Goal: Task Accomplishment & Management: Complete application form

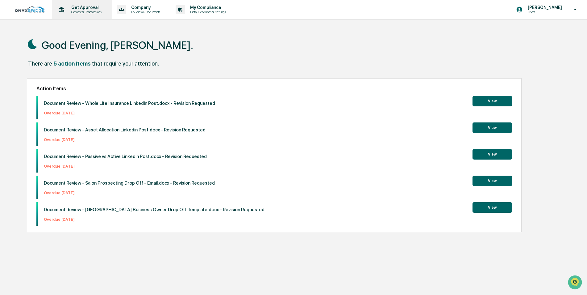
click at [80, 8] on p "Get Approval" at bounding box center [85, 7] width 38 height 5
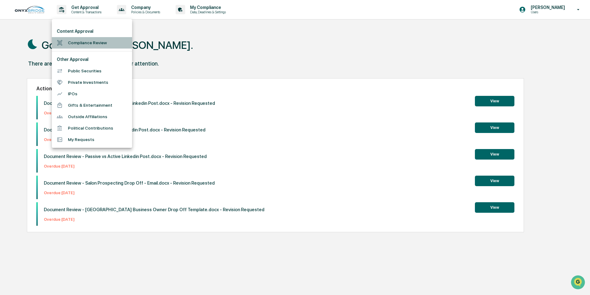
click at [84, 39] on li "Compliance Review" at bounding box center [92, 42] width 80 height 11
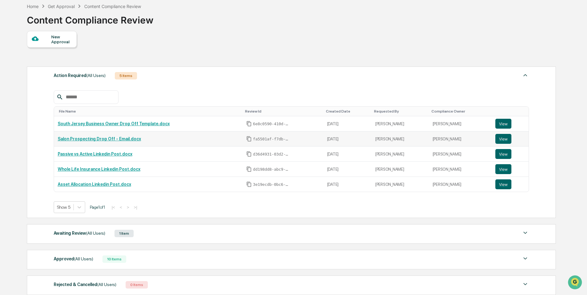
scroll to position [62, 0]
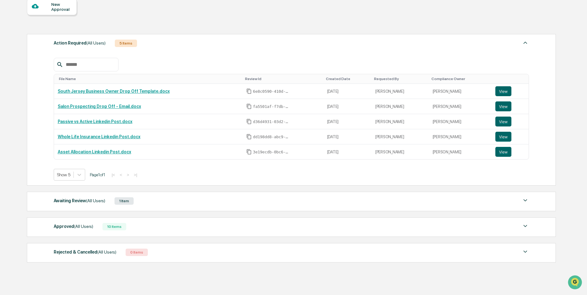
click at [74, 223] on div "Approved (All Users)" at bounding box center [74, 226] width 40 height 8
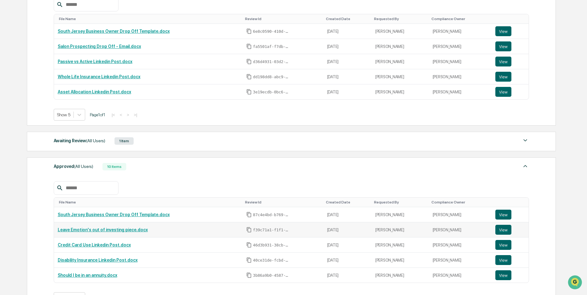
scroll to position [124, 0]
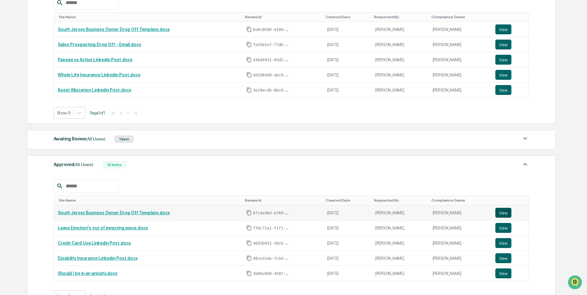
click at [496, 208] on button "View" at bounding box center [504, 213] width 16 height 10
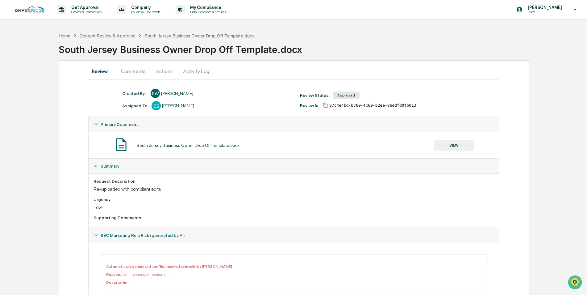
click at [451, 145] on button "VIEW" at bounding box center [454, 145] width 40 height 10
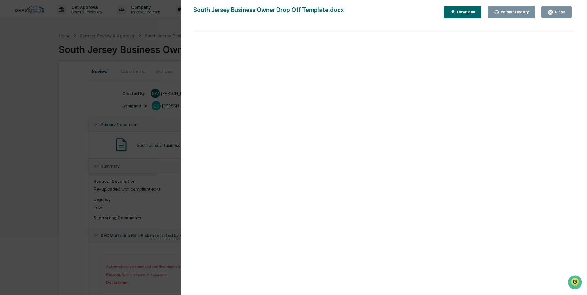
click at [561, 17] on button "Close" at bounding box center [557, 12] width 30 height 12
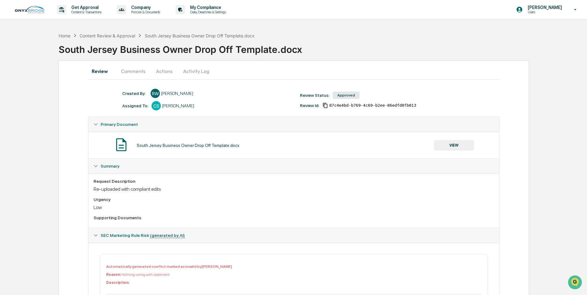
click at [136, 66] on button "Comments" at bounding box center [133, 71] width 34 height 15
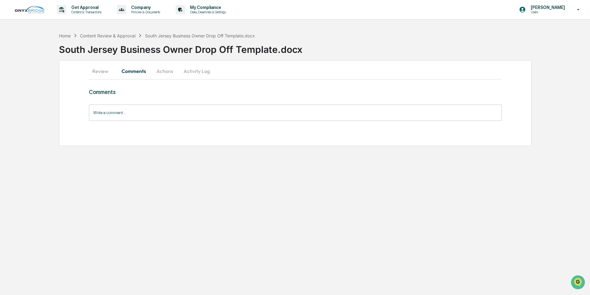
click at [158, 71] on button "Actions" at bounding box center [165, 71] width 28 height 15
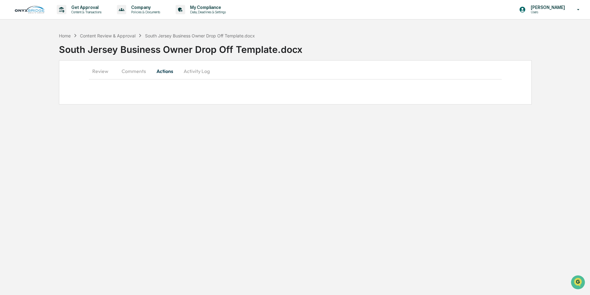
click at [197, 69] on button "Activity Log" at bounding box center [197, 71] width 36 height 15
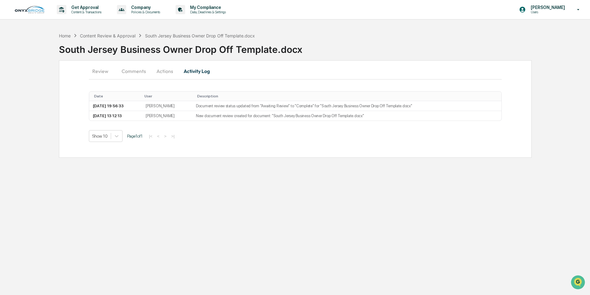
click at [103, 76] on button "Review" at bounding box center [103, 71] width 28 height 15
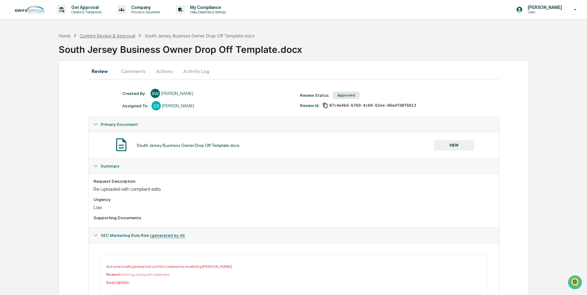
click at [120, 34] on div "Content Review & Approval" at bounding box center [108, 35] width 56 height 5
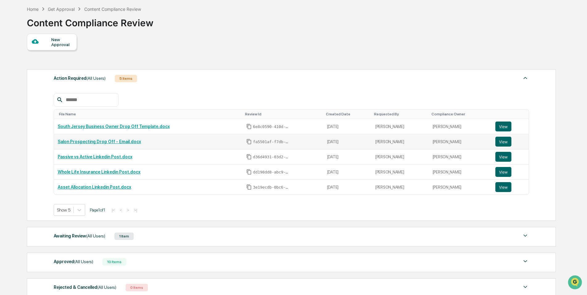
scroll to position [62, 0]
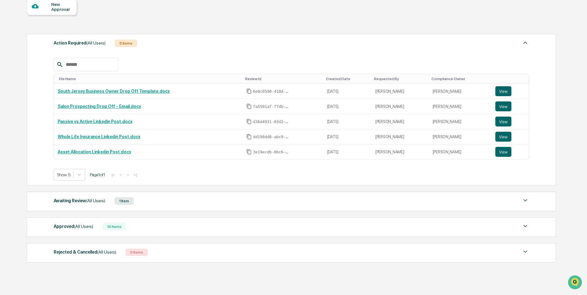
click at [106, 200] on div "Awaiting Review (All Users) 1 Item" at bounding box center [292, 200] width 476 height 9
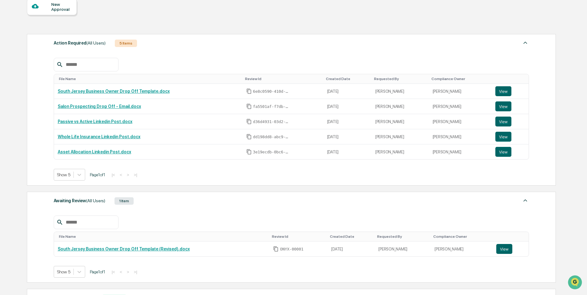
click at [106, 200] on div "Awaiting Review (All Users) 1 Item" at bounding box center [292, 200] width 476 height 9
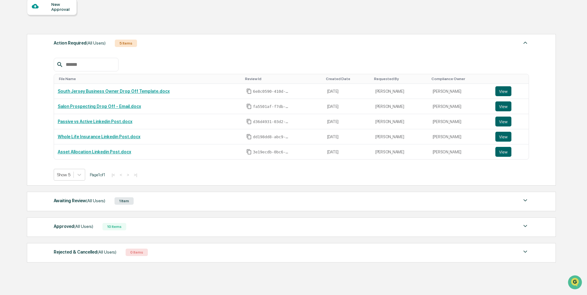
scroll to position [0, 0]
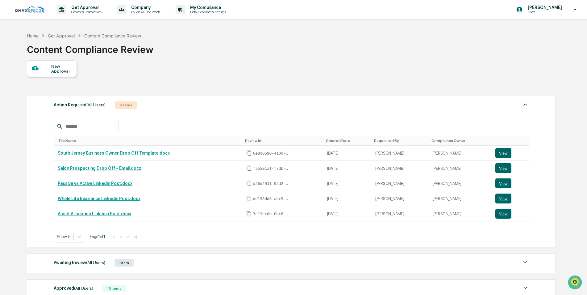
click at [59, 69] on div "New Approval" at bounding box center [61, 69] width 21 height 10
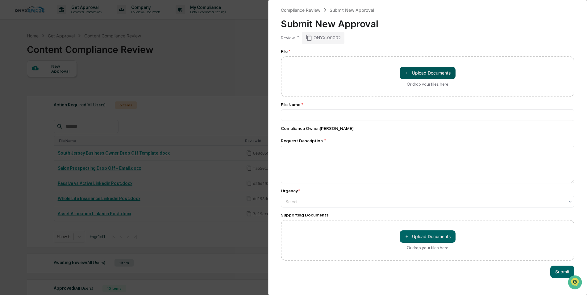
click at [422, 72] on button "＋ Upload Documents" at bounding box center [428, 73] width 56 height 12
type input "**********"
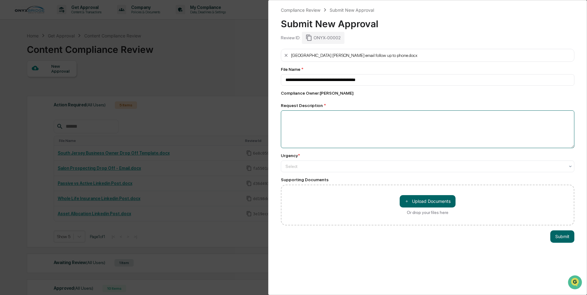
click at [340, 125] on textarea at bounding box center [428, 129] width 294 height 38
type textarea "**********"
click at [334, 165] on div at bounding box center [425, 166] width 279 height 6
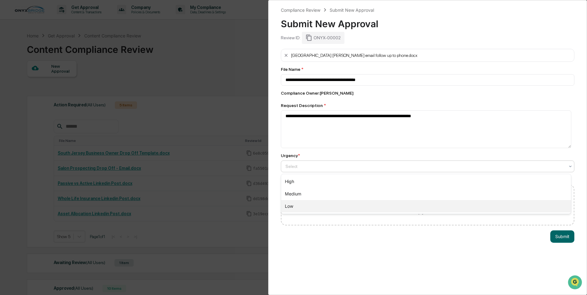
click at [304, 205] on div "Low" at bounding box center [426, 206] width 290 height 12
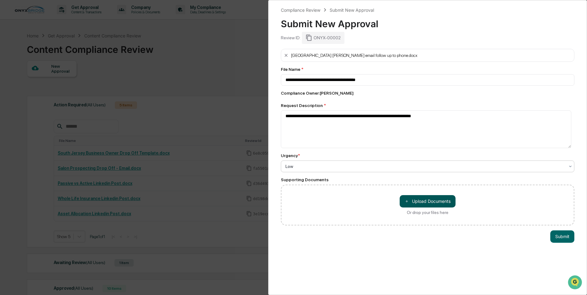
click at [418, 199] on button "＋ Upload Documents" at bounding box center [428, 201] width 56 height 12
click at [566, 237] on button "Submit" at bounding box center [563, 236] width 24 height 12
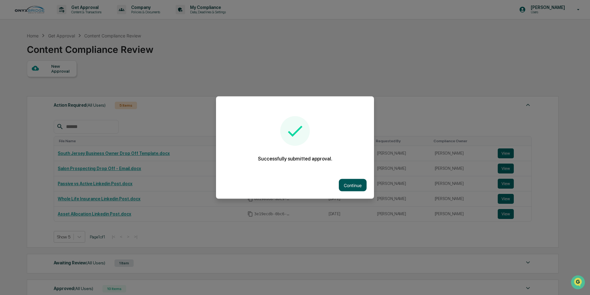
click at [351, 185] on button "Continue" at bounding box center [353, 185] width 28 height 12
